Goal: Information Seeking & Learning: Learn about a topic

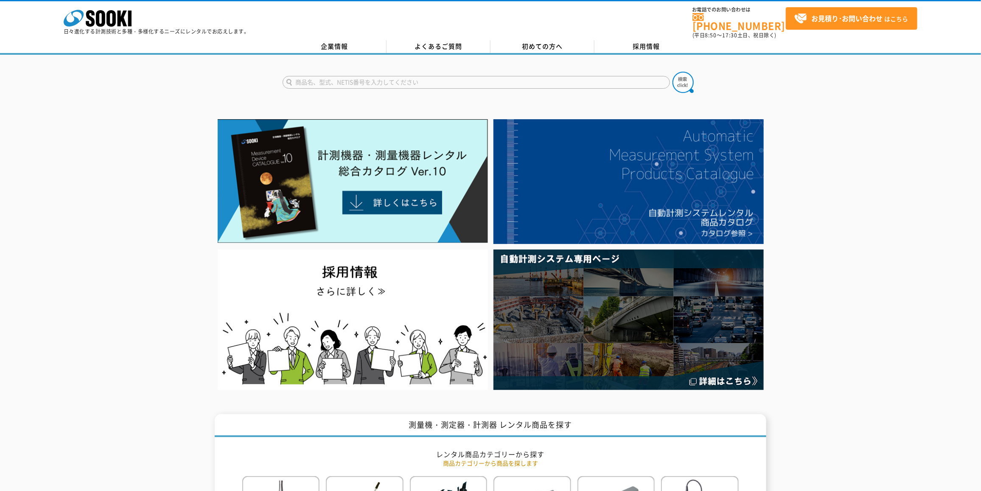
click at [327, 76] on input "text" at bounding box center [476, 82] width 387 height 13
click at [346, 91] on div "重機用作業員接近検知警報装置 トラぽん太" at bounding box center [363, 94] width 160 height 11
type input "重機用作業員接近検知警報装置 トラぽん太"
click at [682, 72] on img at bounding box center [683, 82] width 21 height 21
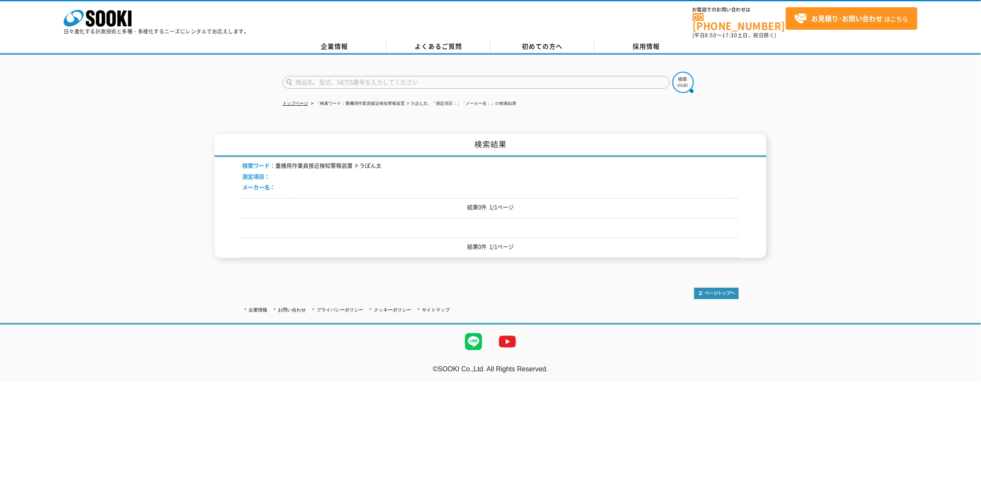
click at [544, 203] on p "結果0件 1/1ページ" at bounding box center [490, 207] width 497 height 9
click at [525, 238] on div "結果0件 1/1ページ" at bounding box center [490, 248] width 497 height 20
click at [362, 161] on li "検索ワード： 重機用作業員接近検知警報装置 トラぽん太" at bounding box center [311, 165] width 139 height 9
click at [363, 163] on li "検索ワード： 重機用作業員接近検知警報装置 トラぽん太" at bounding box center [311, 165] width 139 height 9
click at [306, 77] on input "text" at bounding box center [476, 82] width 387 height 13
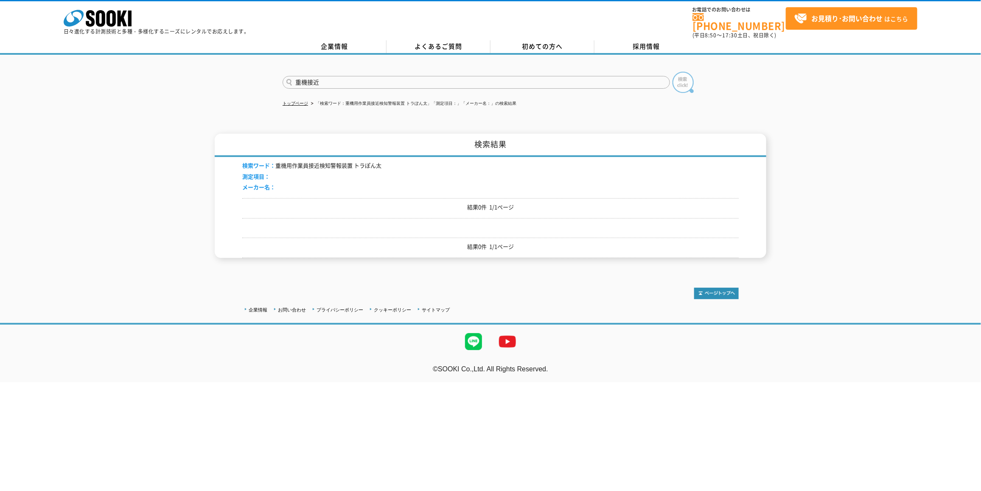
type input "重機接近"
click at [676, 73] on img at bounding box center [683, 82] width 21 height 21
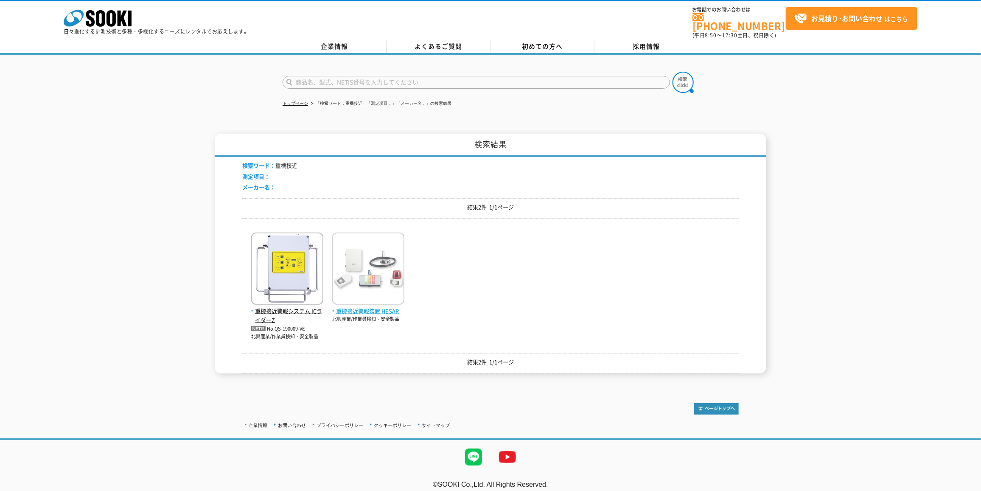
click at [368, 299] on img at bounding box center [368, 270] width 72 height 74
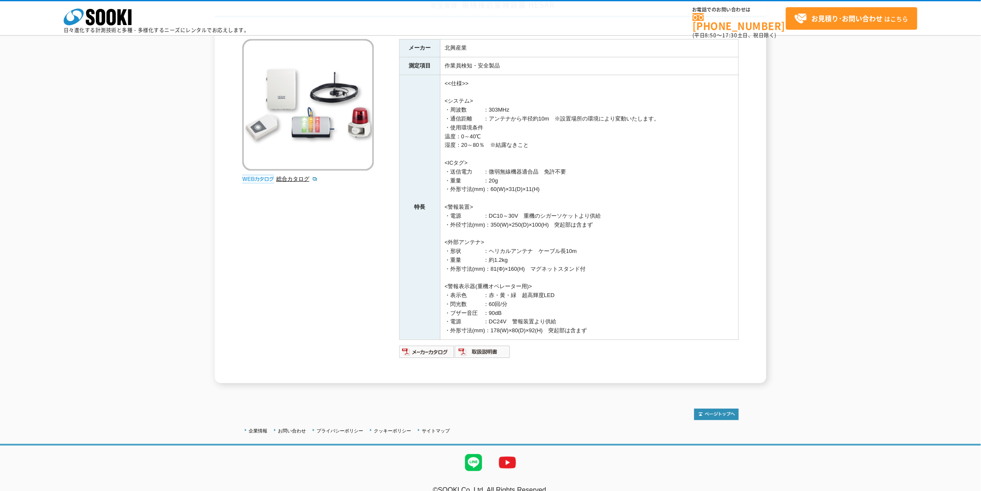
scroll to position [92, 0]
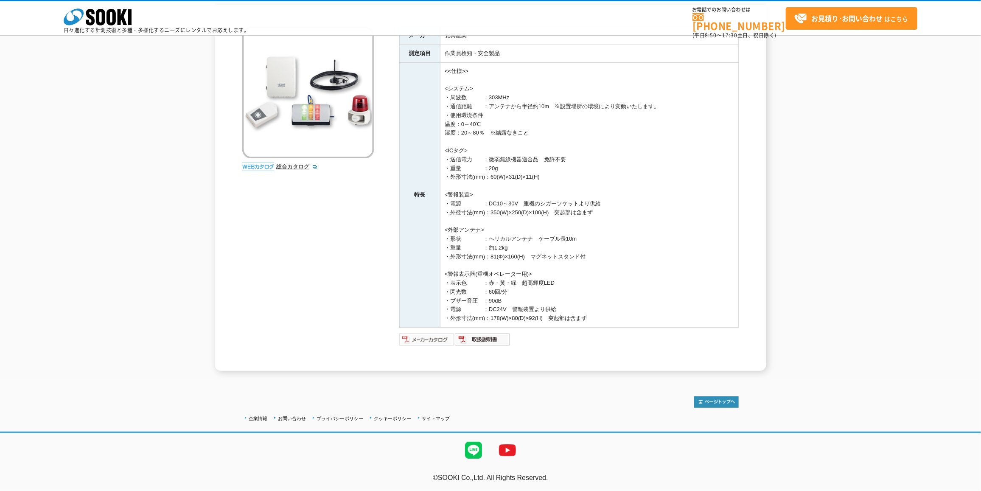
click at [424, 336] on img at bounding box center [427, 340] width 56 height 14
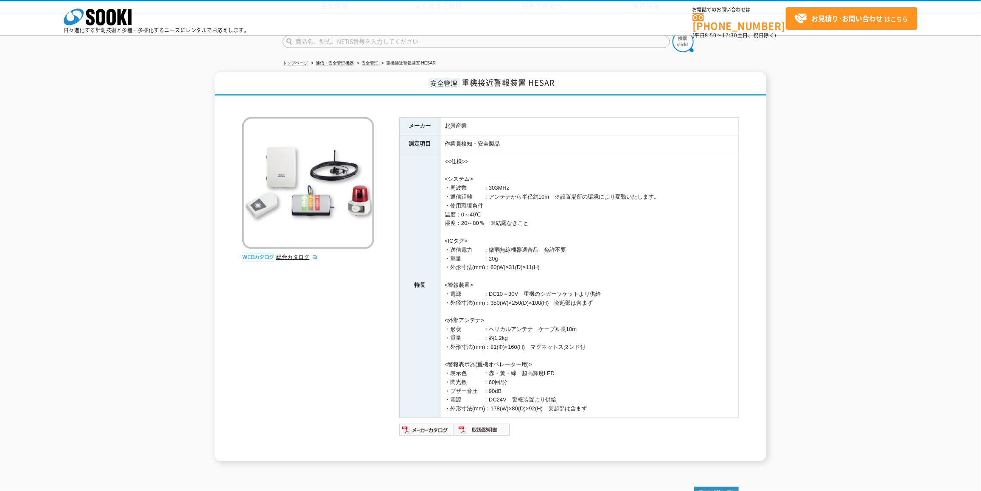
scroll to position [0, 0]
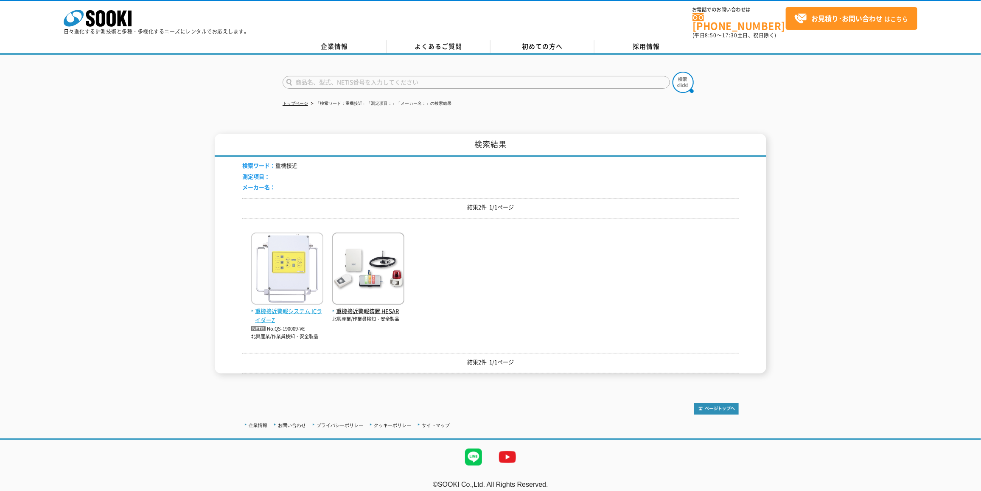
click at [300, 284] on img at bounding box center [287, 270] width 72 height 74
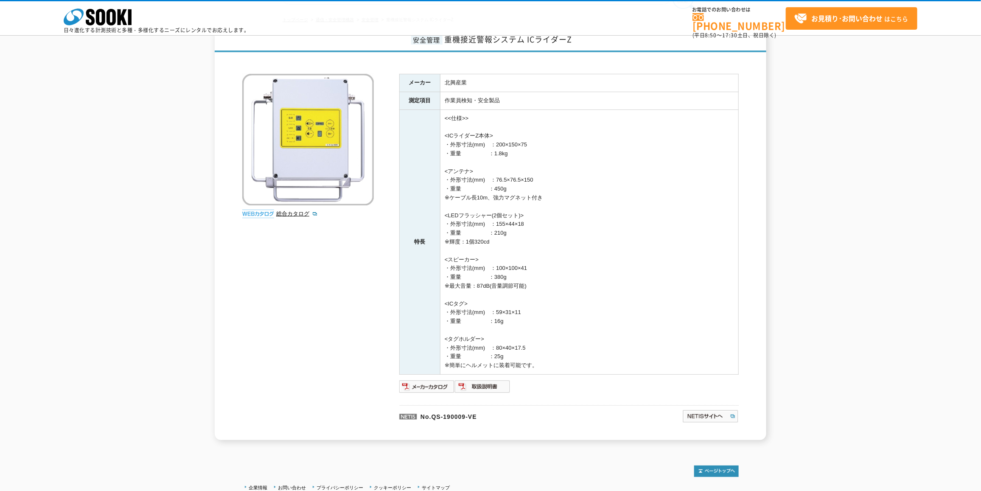
scroll to position [115, 0]
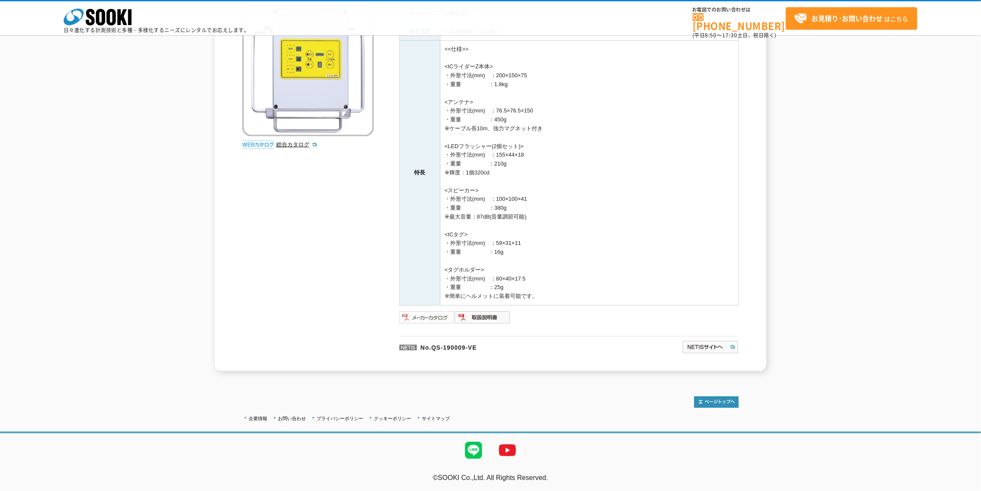
click at [433, 316] on img at bounding box center [427, 318] width 56 height 14
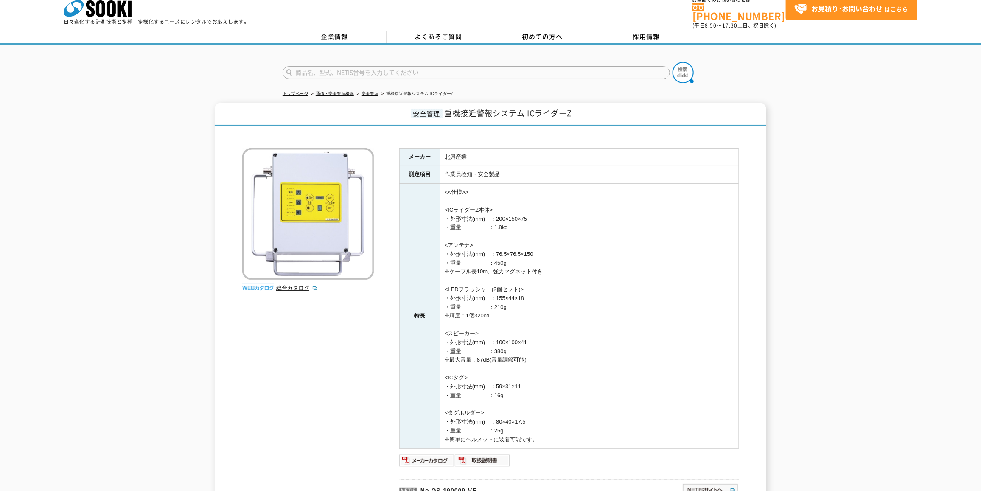
scroll to position [0, 0]
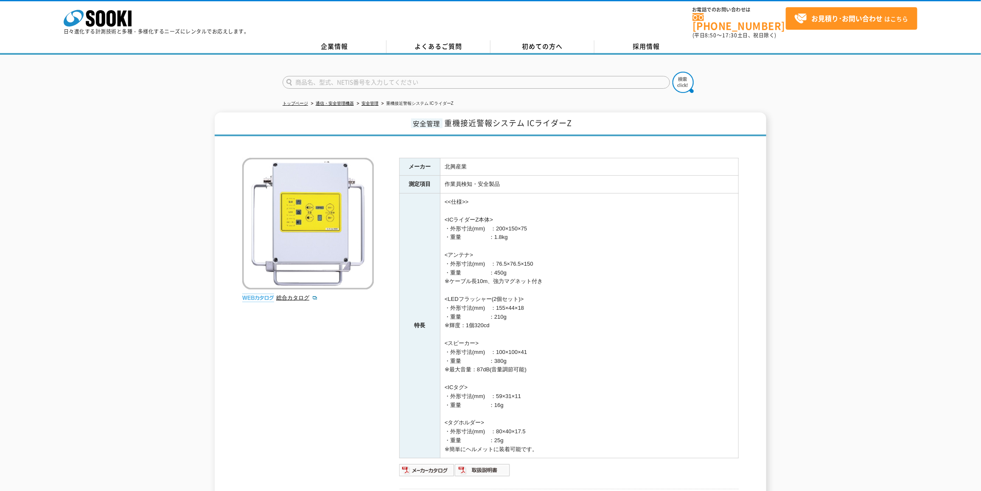
click at [341, 77] on input "text" at bounding box center [476, 82] width 387 height 13
type input "重機接近警報"
click at [680, 79] on img at bounding box center [683, 82] width 21 height 21
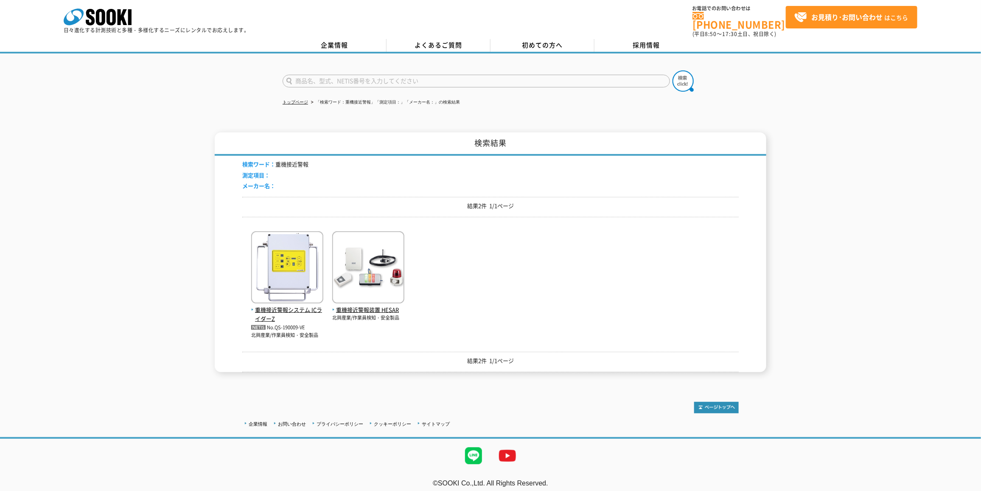
scroll to position [2, 0]
